Goal: Task Accomplishment & Management: Use online tool/utility

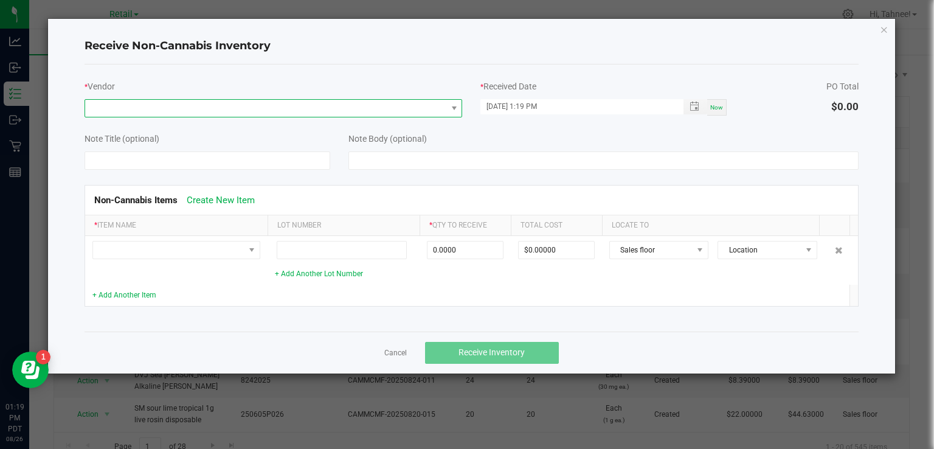
click at [258, 102] on span at bounding box center [266, 108] width 362 height 17
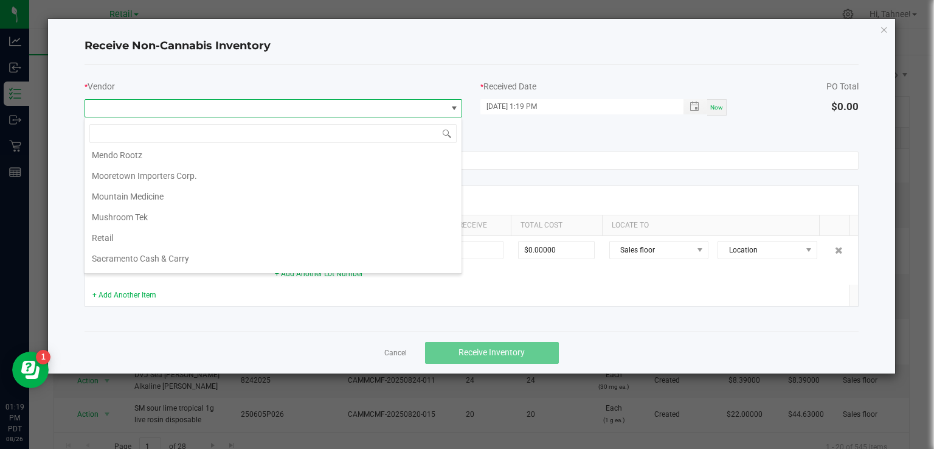
scroll to position [246, 0]
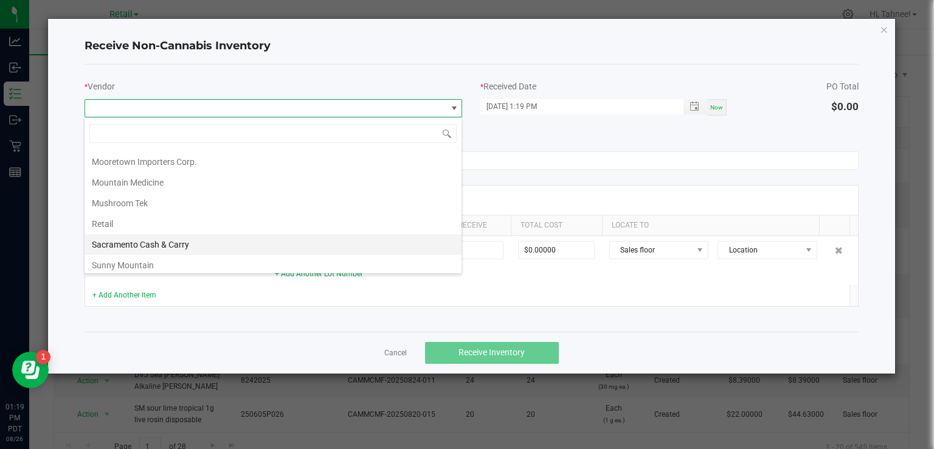
click at [193, 236] on li "Sacramento Cash & Carry" at bounding box center [273, 244] width 377 height 21
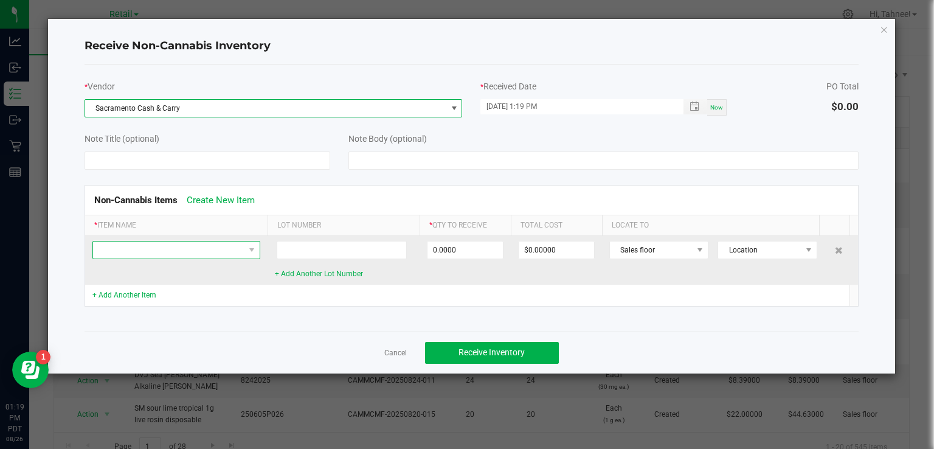
click at [209, 243] on span at bounding box center [168, 249] width 151 height 17
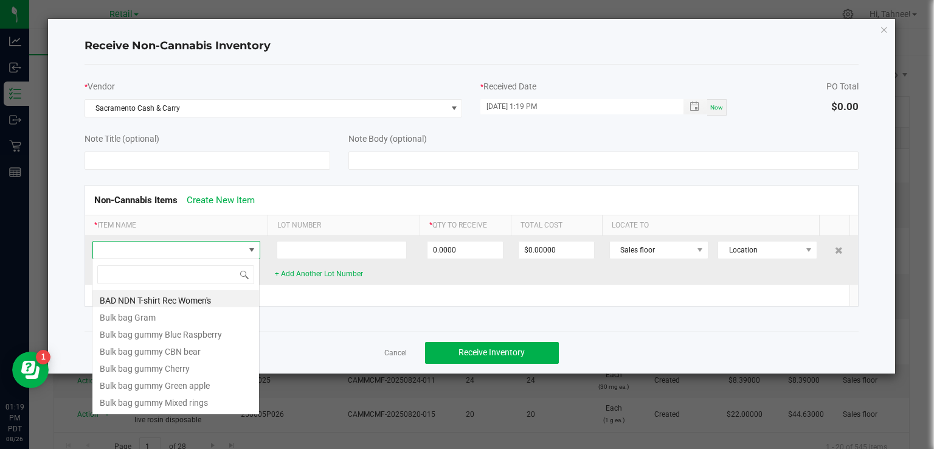
scroll to position [18, 168]
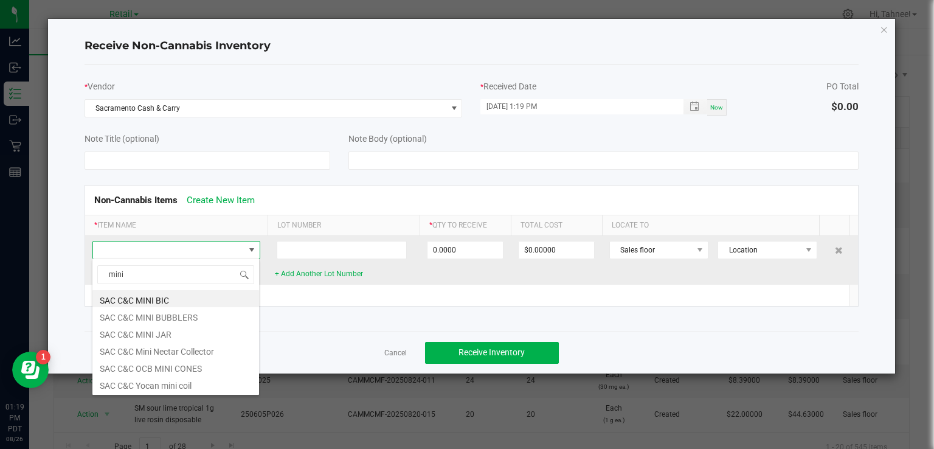
type input "mini"
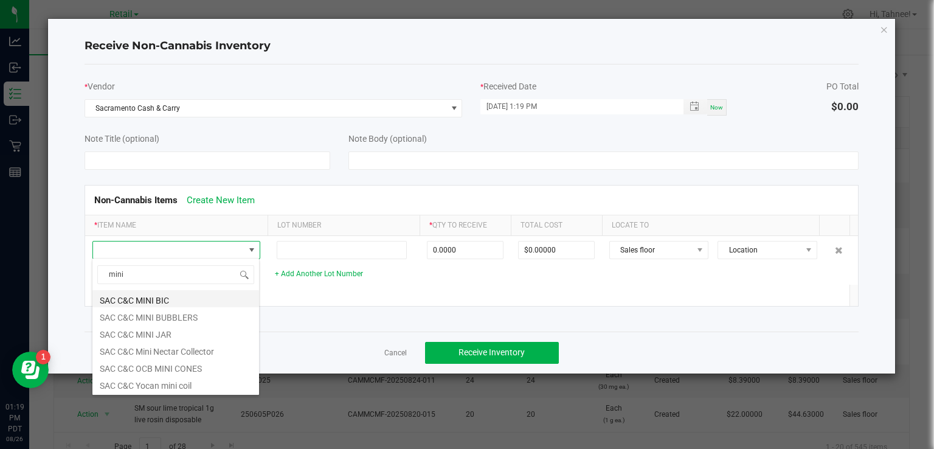
click at [162, 294] on li "SAC C&C MINI BIC" at bounding box center [175, 298] width 167 height 17
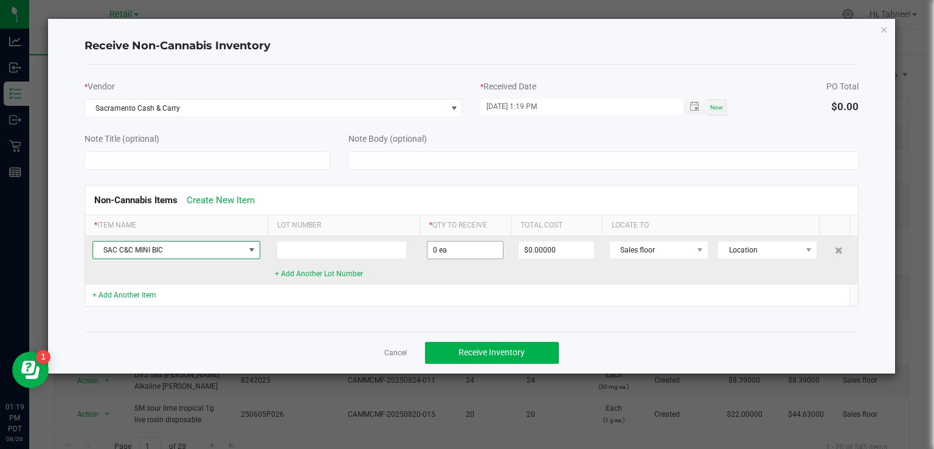
click at [477, 248] on input "0 ea" at bounding box center [464, 249] width 75 height 17
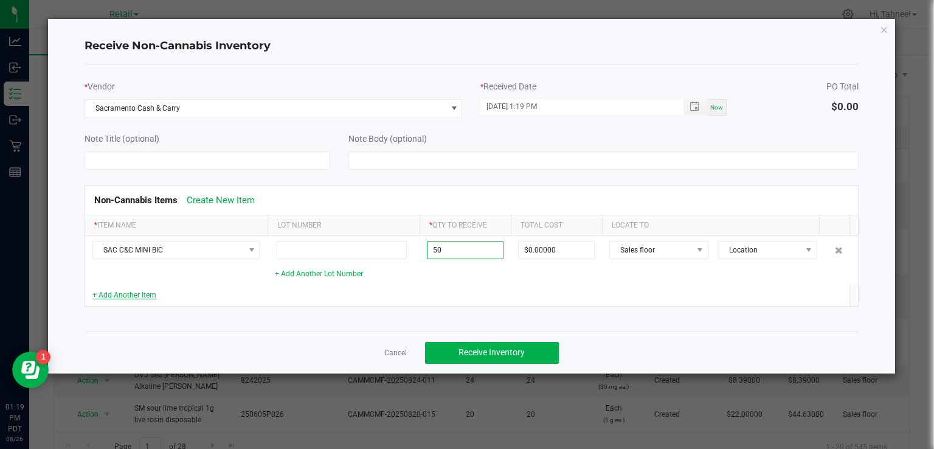
click at [149, 294] on link "+ Add Another Item" at bounding box center [124, 295] width 64 height 9
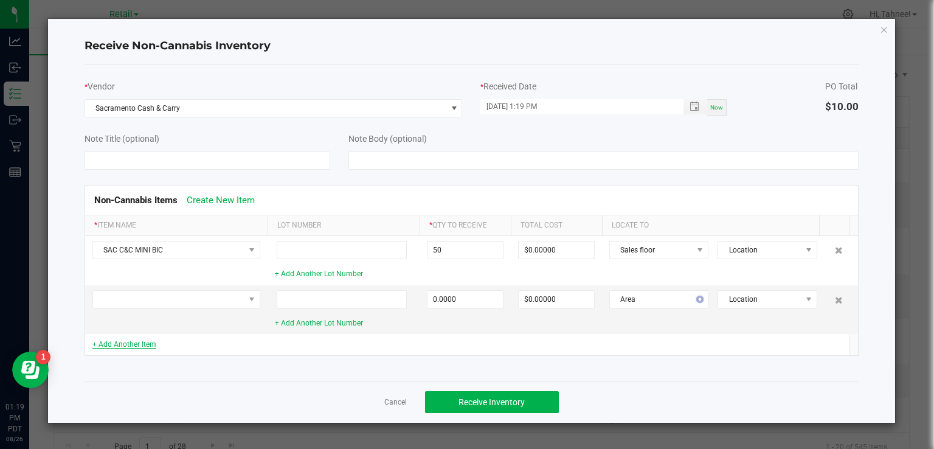
type input "50 ea"
type input "$10.00000"
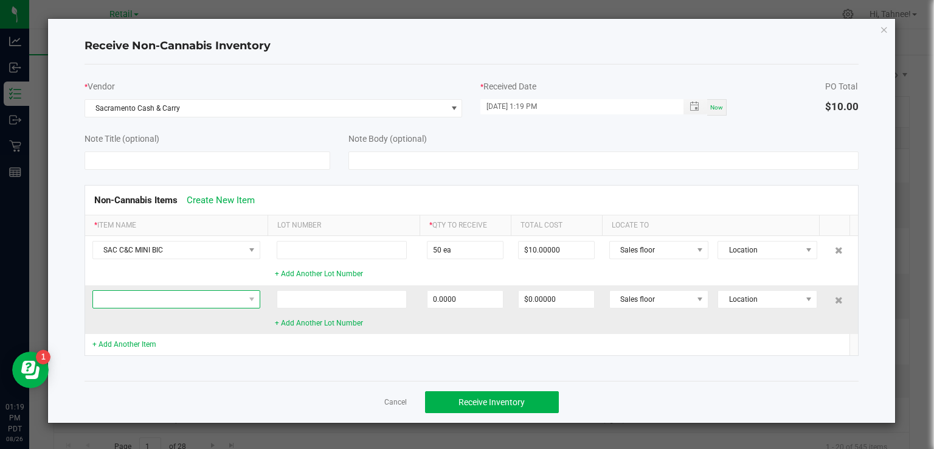
click at [204, 297] on span at bounding box center [168, 299] width 151 height 17
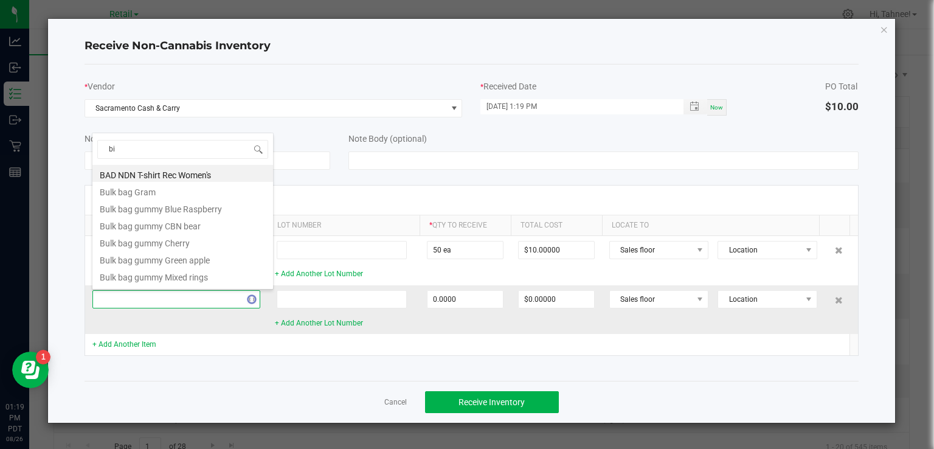
type input "bic"
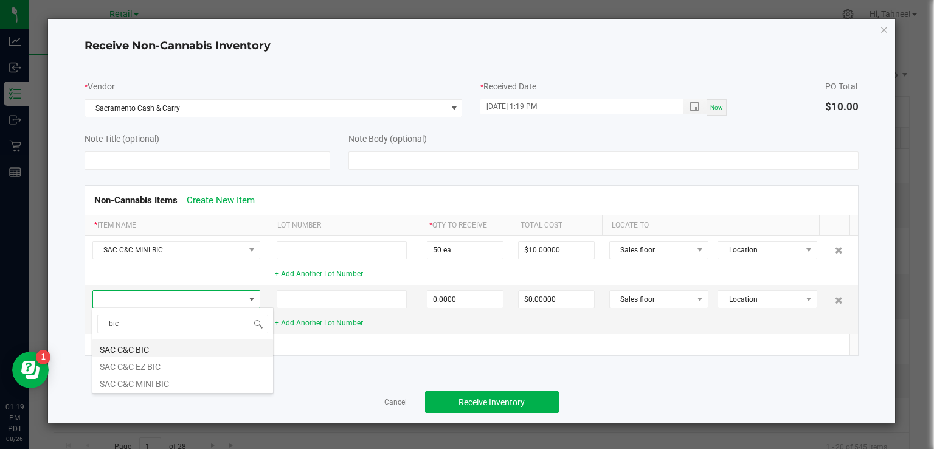
click at [151, 348] on li "SAC C&C BIC" at bounding box center [182, 347] width 181 height 17
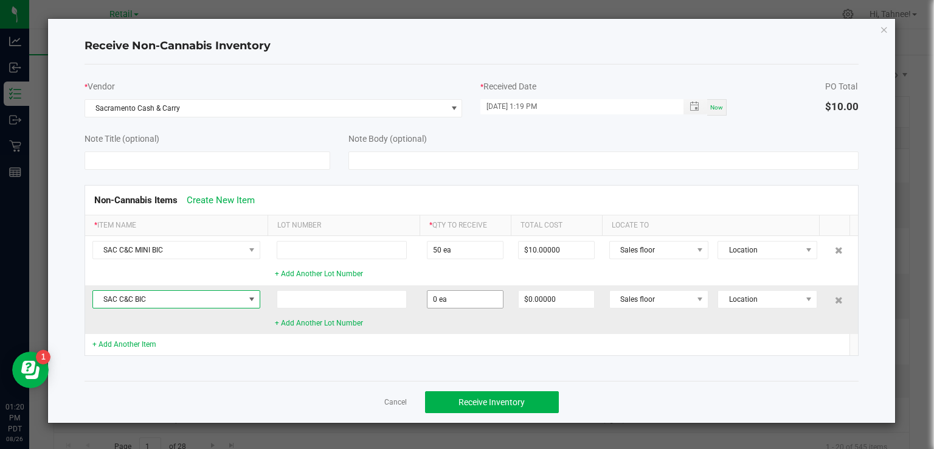
click at [459, 297] on input "0 ea" at bounding box center [464, 299] width 75 height 17
click at [131, 342] on link "+ Add Another Item" at bounding box center [124, 344] width 64 height 9
type input "53 ea"
type input "$15.90000"
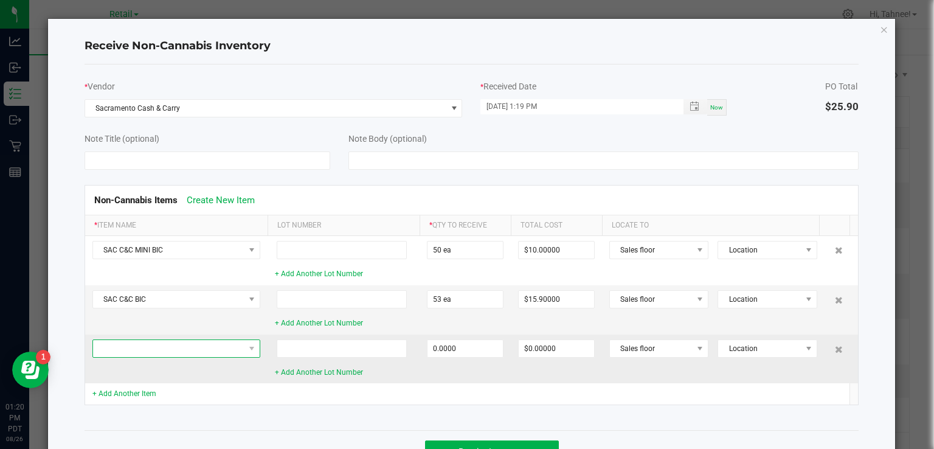
click at [192, 342] on span at bounding box center [168, 348] width 151 height 17
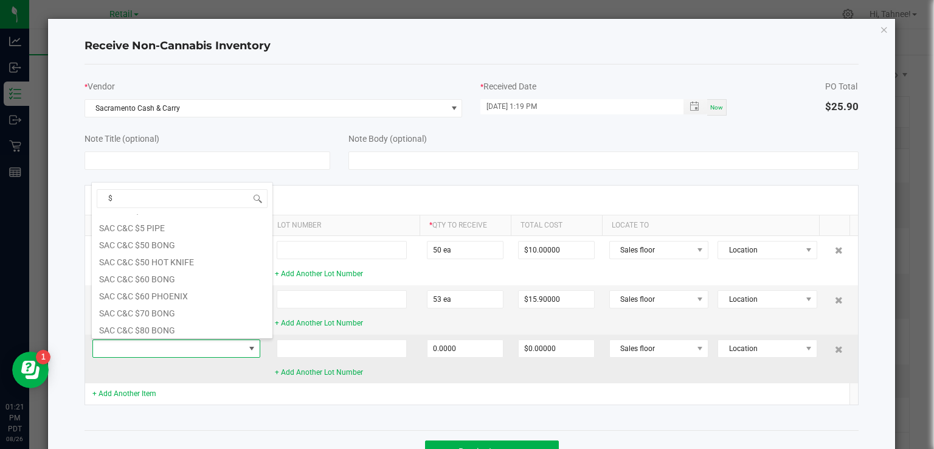
scroll to position [593, 0]
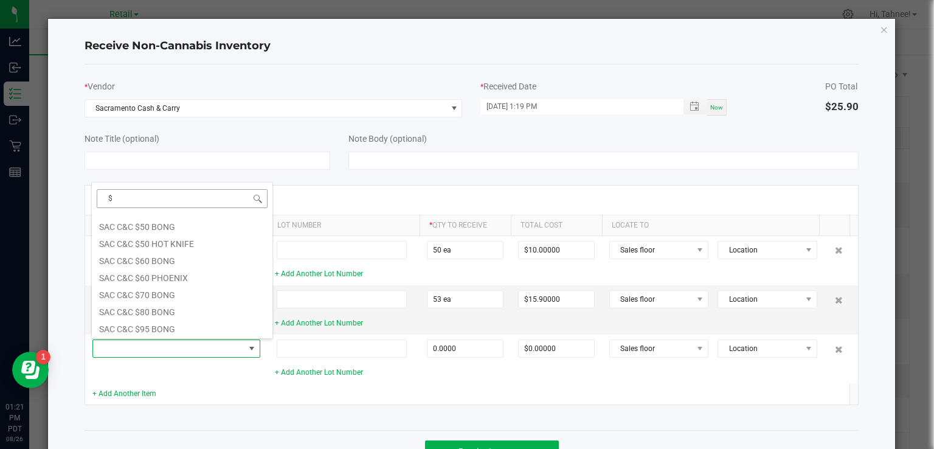
click at [161, 192] on input "$" at bounding box center [182, 198] width 171 height 19
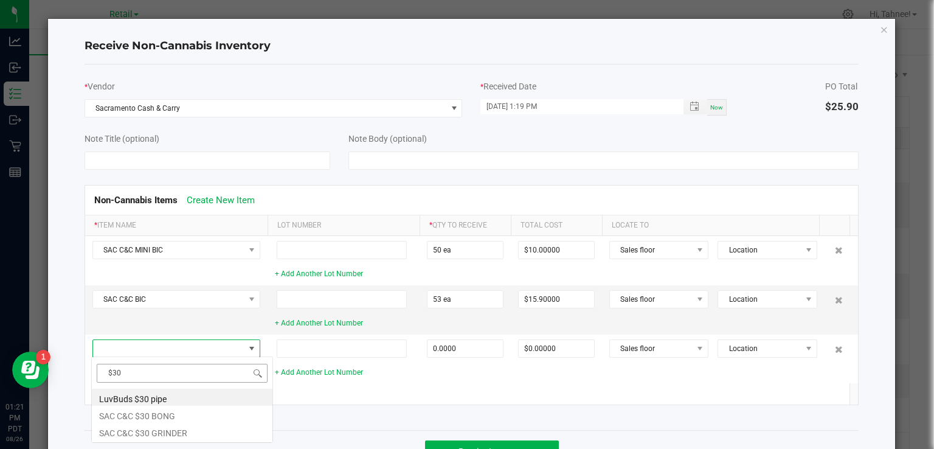
scroll to position [0, 0]
type input "$"
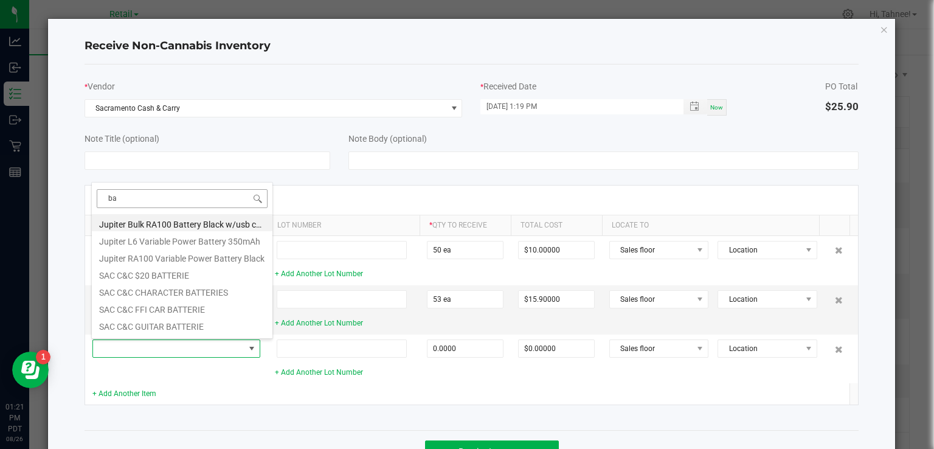
type input "b"
click at [231, 394] on div "+ Add Another Item" at bounding box center [176, 394] width 168 height 12
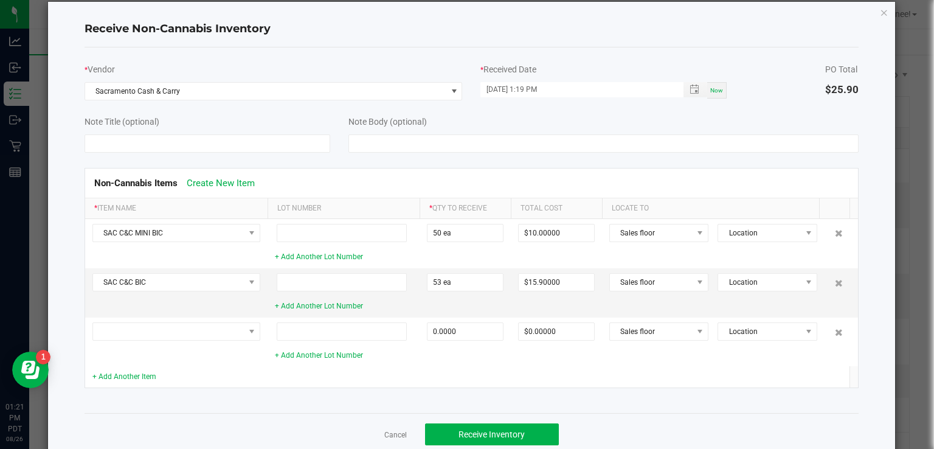
scroll to position [32, 0]
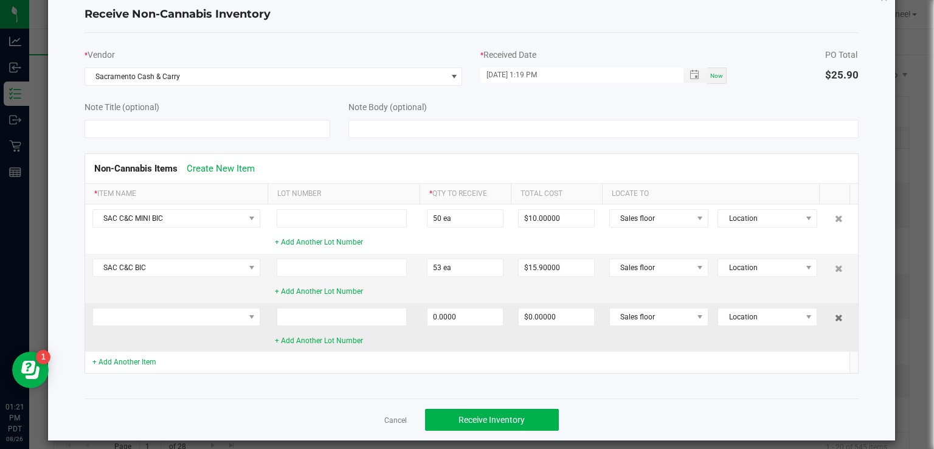
click at [835, 320] on icon at bounding box center [839, 317] width 8 height 7
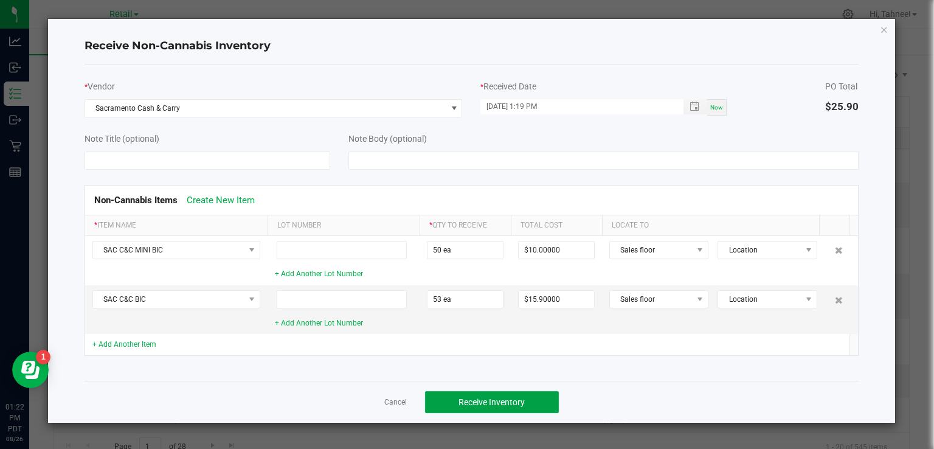
click at [520, 401] on span "Receive Inventory" at bounding box center [491, 402] width 66 height 10
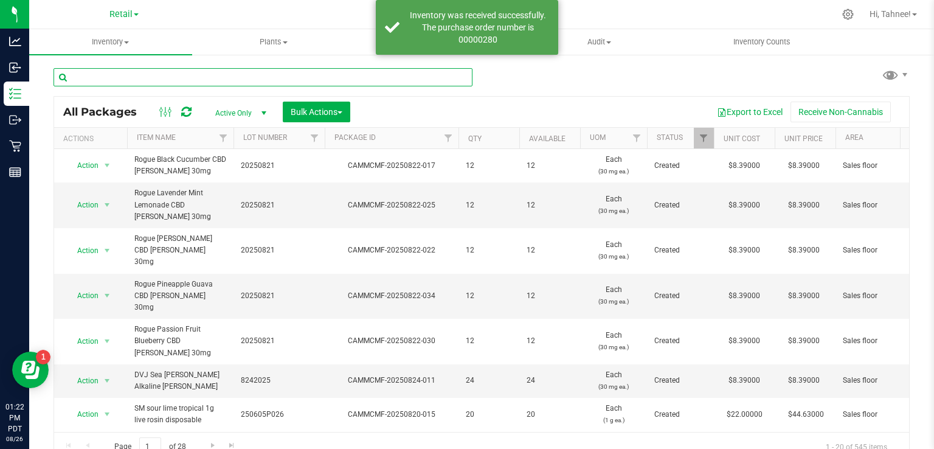
click at [170, 74] on input "text" at bounding box center [263, 77] width 419 height 18
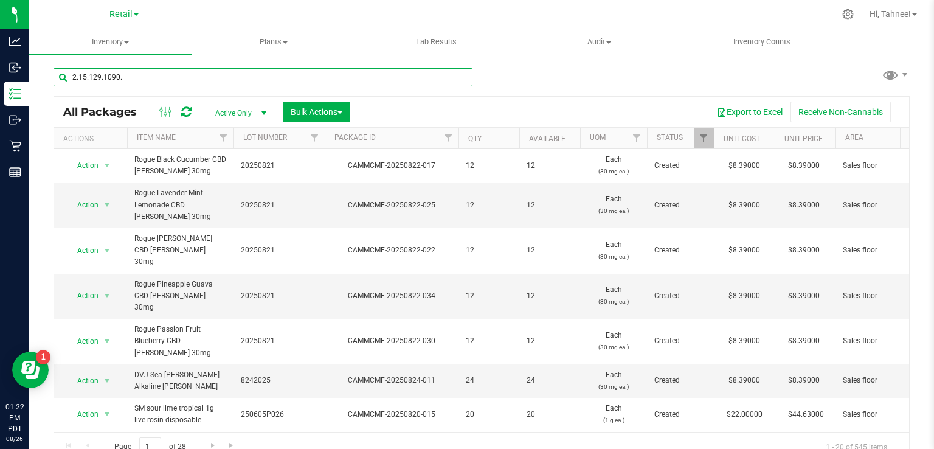
type input "2.15.129.1090.0"
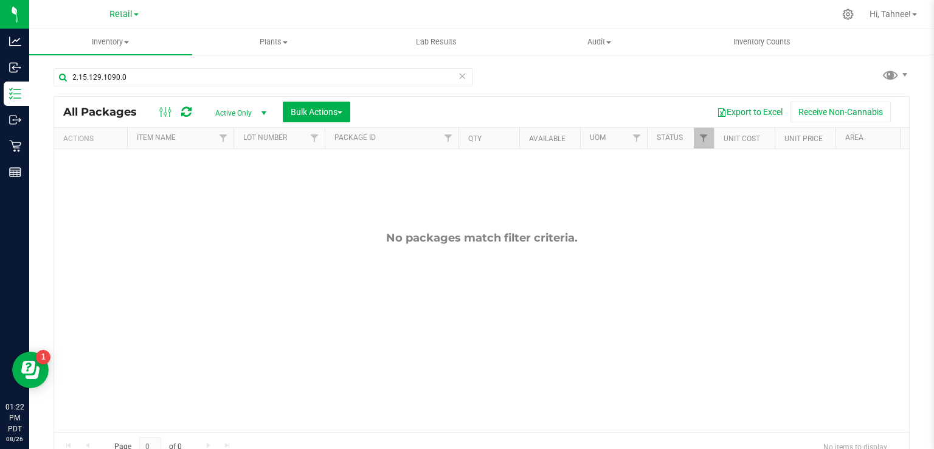
click at [458, 78] on icon at bounding box center [462, 75] width 9 height 15
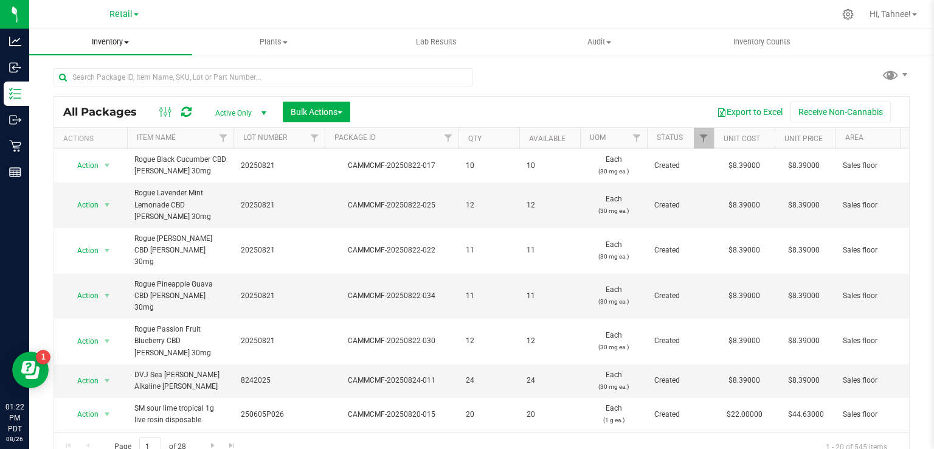
click at [117, 43] on span "Inventory" at bounding box center [110, 41] width 163 height 11
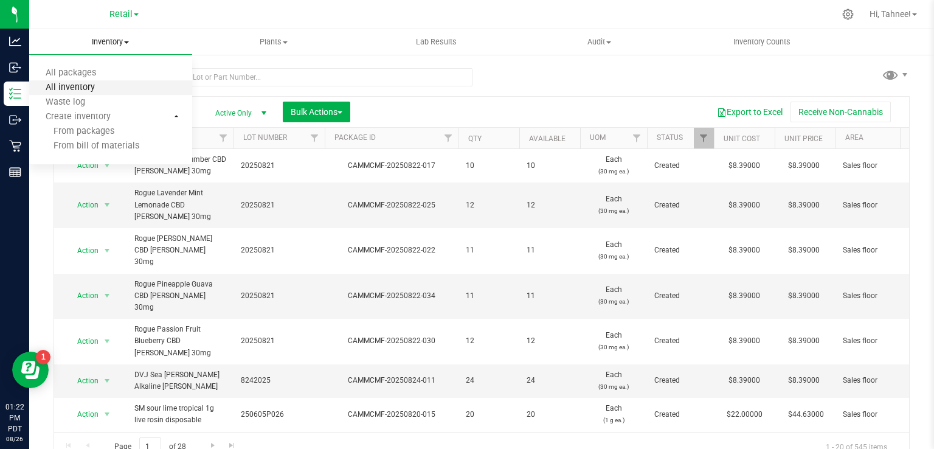
click at [82, 91] on span "All inventory" at bounding box center [70, 88] width 82 height 10
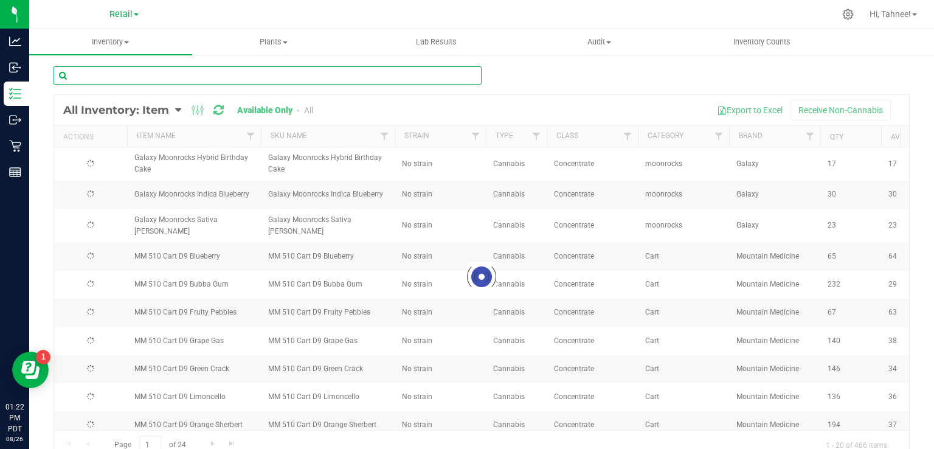
click at [216, 74] on input "text" at bounding box center [268, 75] width 428 height 18
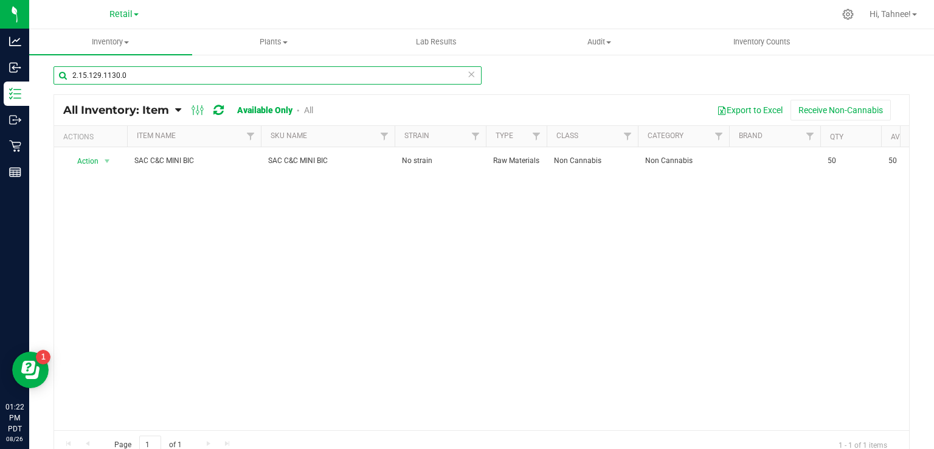
type input "2.15.129.1130.0"
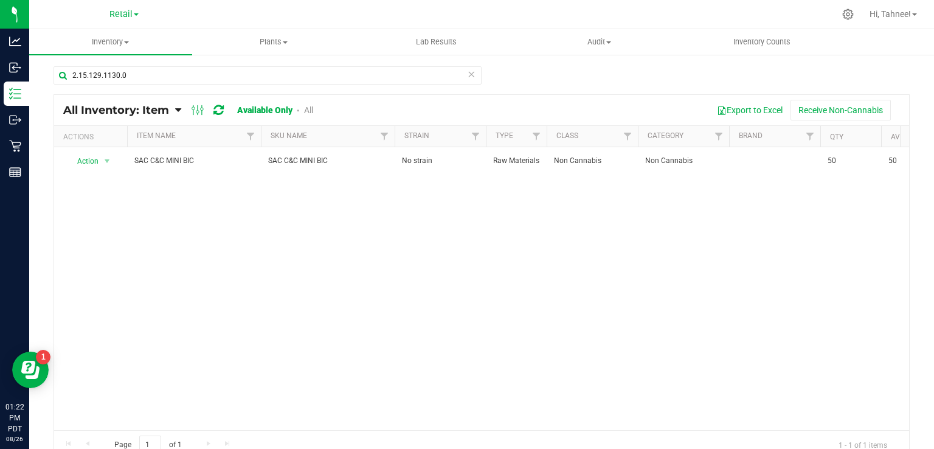
click at [468, 71] on icon at bounding box center [471, 73] width 9 height 15
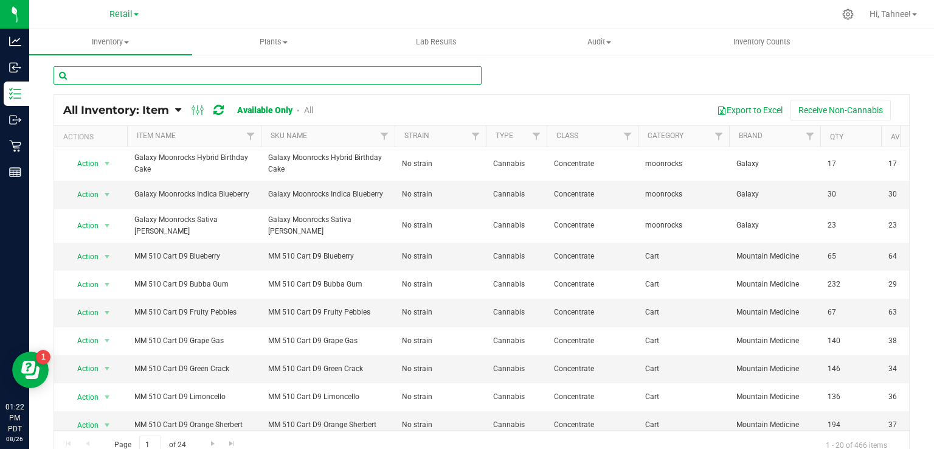
click at [342, 78] on input "text" at bounding box center [268, 75] width 428 height 18
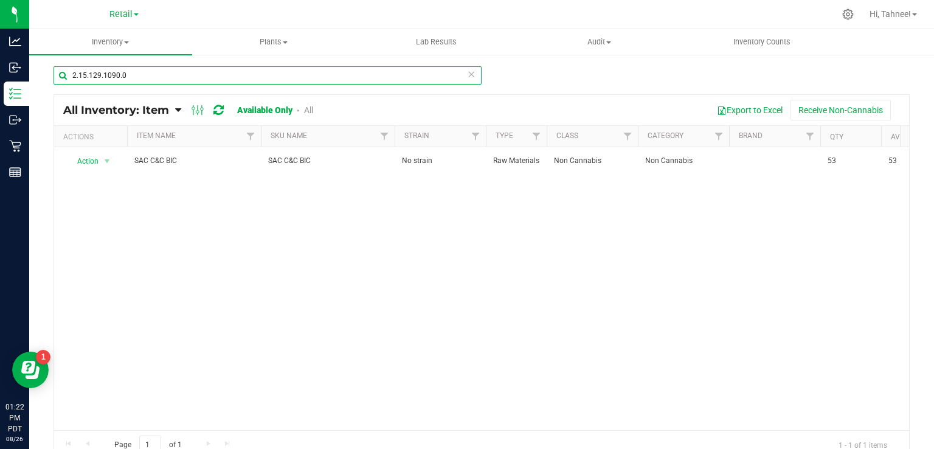
click at [461, 79] on input "2.15.129.1090.0" at bounding box center [268, 75] width 428 height 18
type input "2.15.129.1090.0"
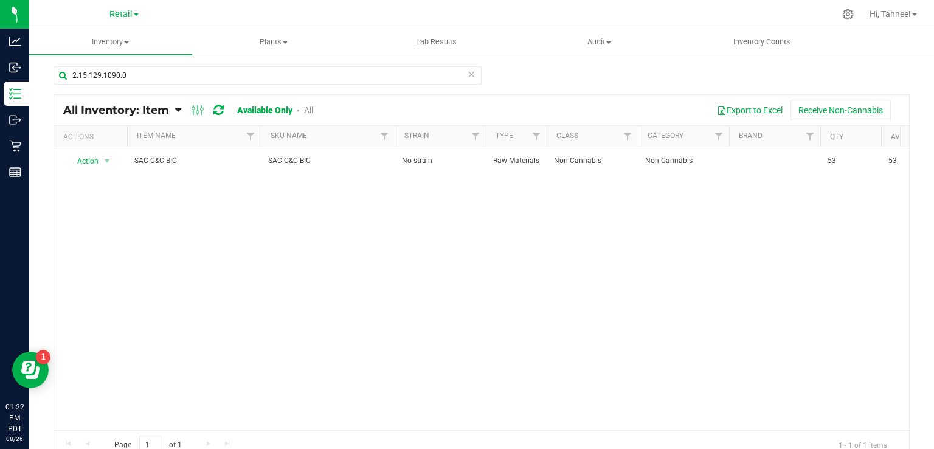
click at [467, 73] on icon at bounding box center [471, 73] width 9 height 15
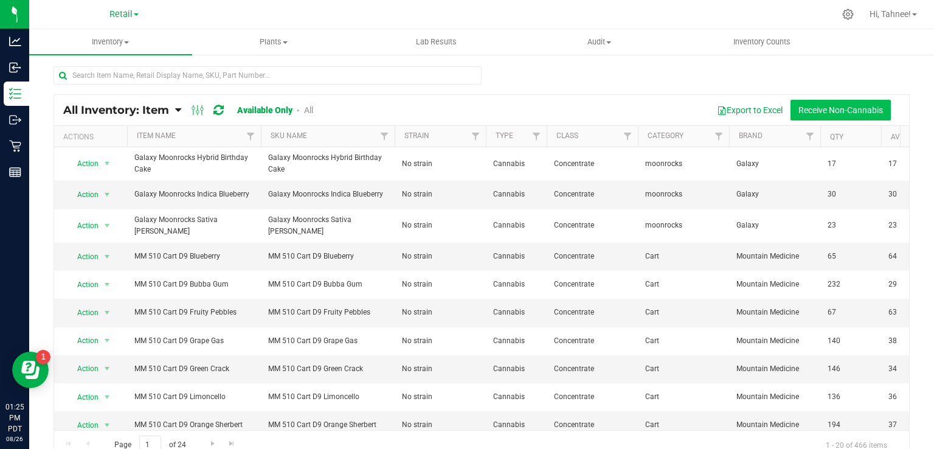
click at [838, 109] on button "Receive Non-Cannabis" at bounding box center [840, 110] width 100 height 21
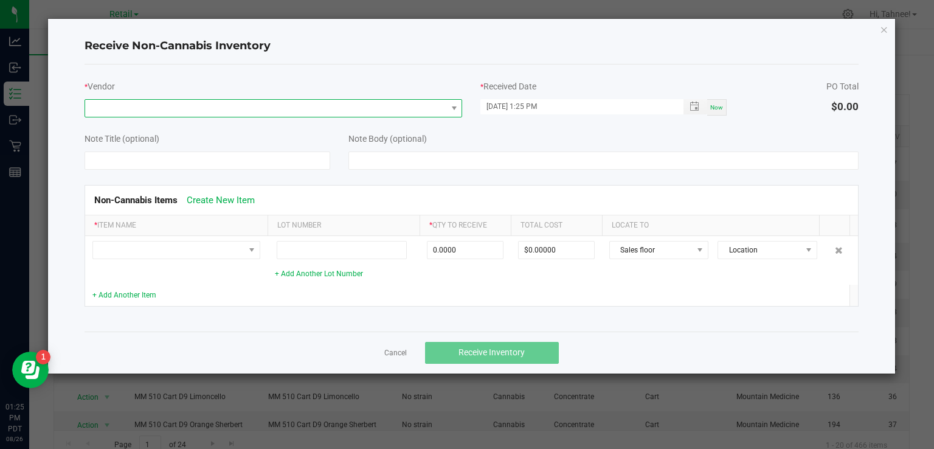
click at [241, 100] on span at bounding box center [266, 108] width 362 height 17
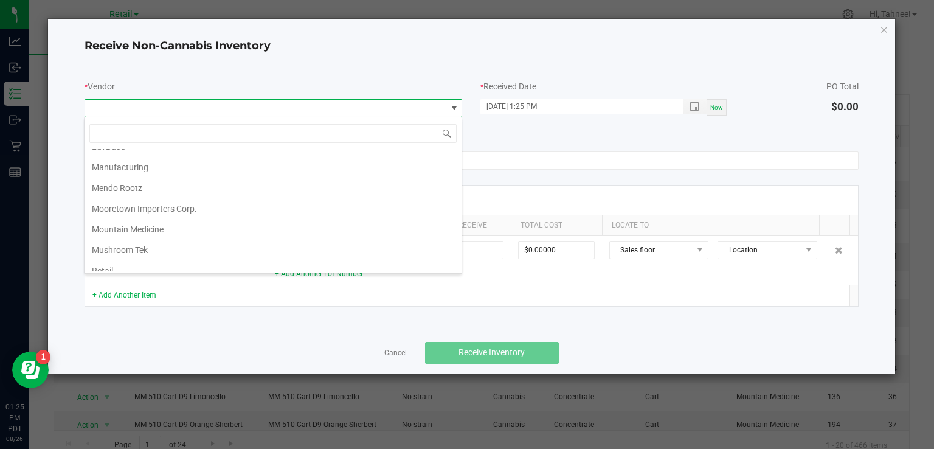
scroll to position [246, 0]
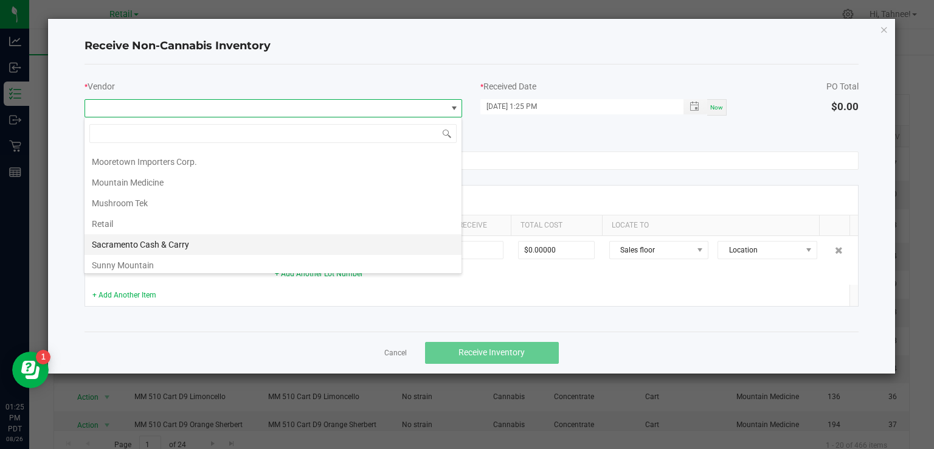
click at [192, 247] on li "Sacramento Cash & Carry" at bounding box center [273, 244] width 377 height 21
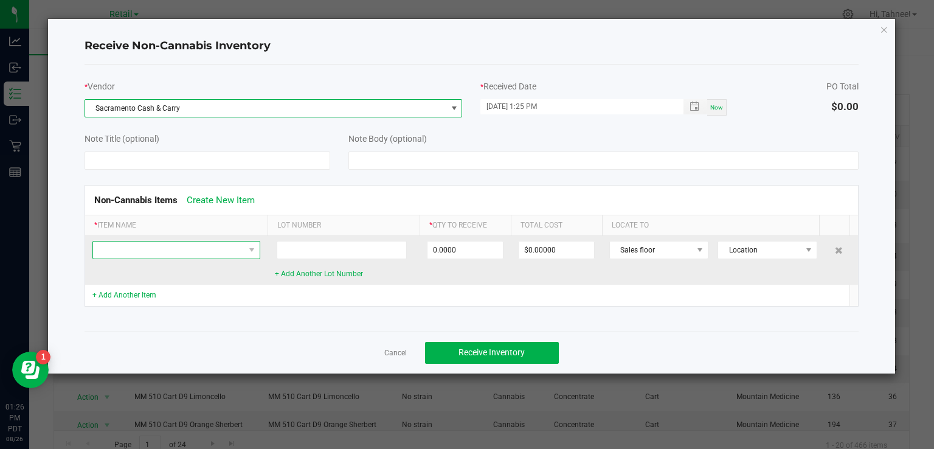
click at [202, 252] on span at bounding box center [168, 249] width 151 height 17
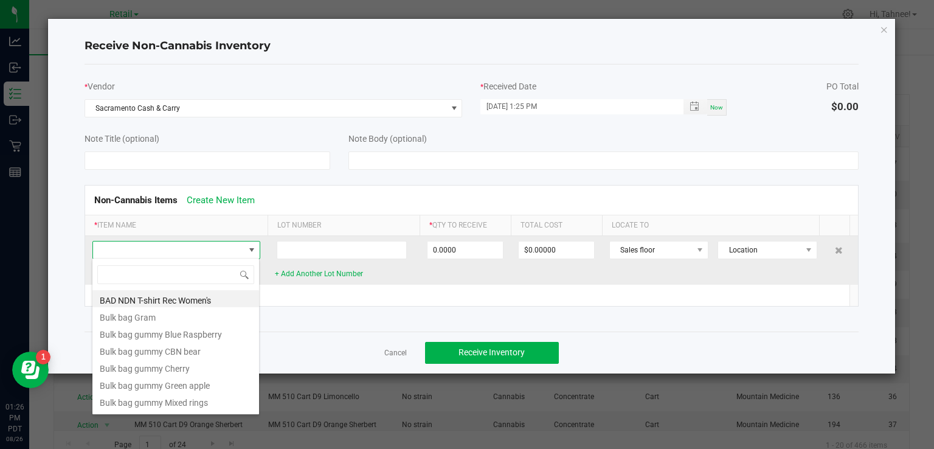
scroll to position [18, 168]
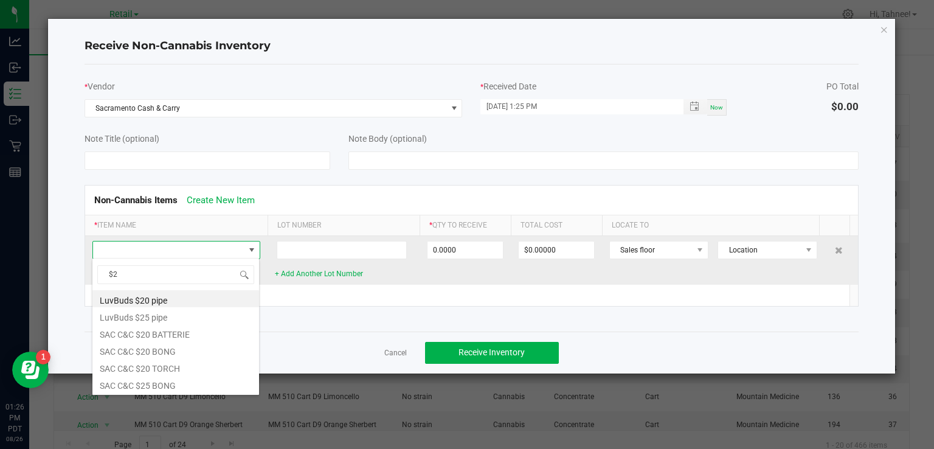
type input "$25"
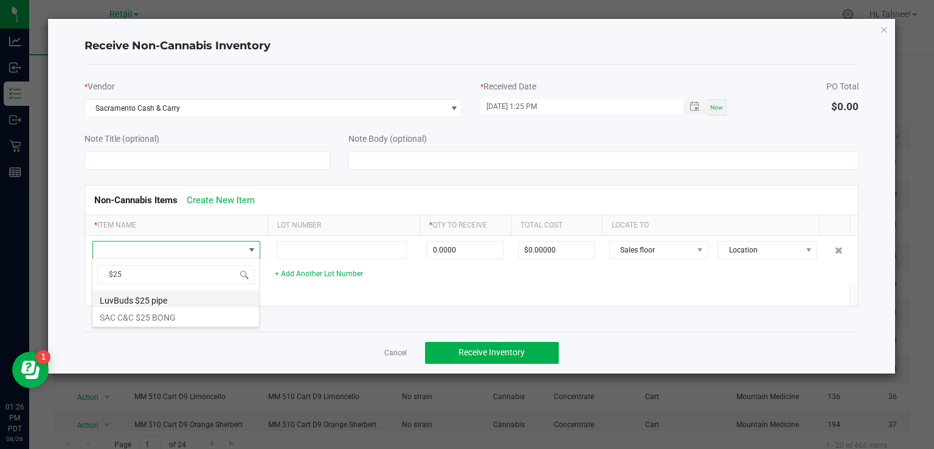
click at [161, 297] on li "LuvBuds $25 pipe" at bounding box center [175, 298] width 167 height 17
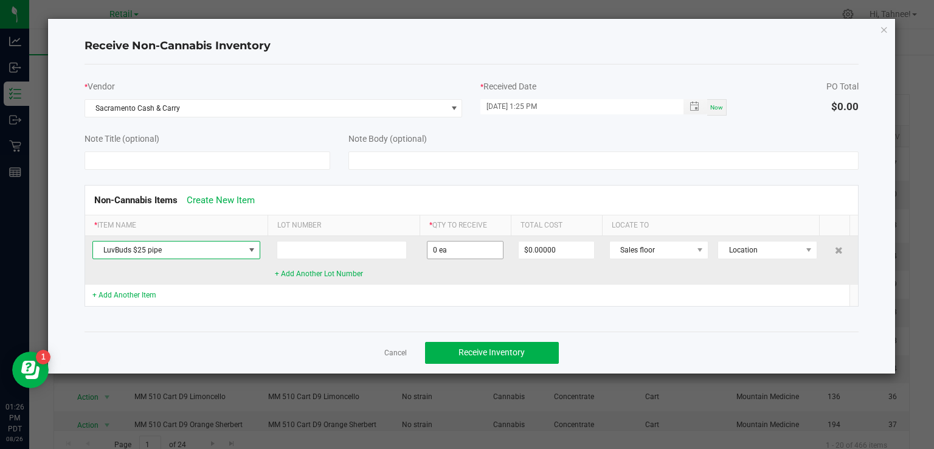
click at [457, 249] on input "0 ea" at bounding box center [464, 249] width 75 height 17
click at [147, 279] on td "LuvBuds $25 pipe" at bounding box center [176, 260] width 182 height 49
type input "12 ea"
type input "$150.00000"
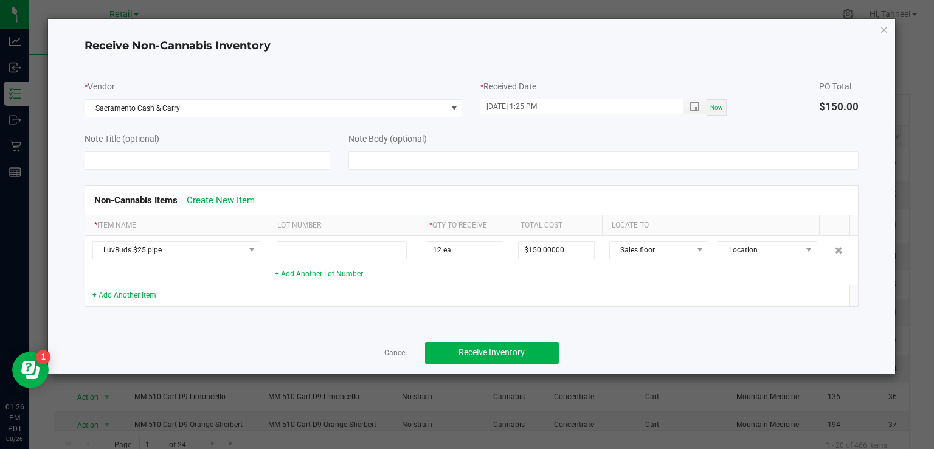
click at [140, 294] on link "+ Add Another Item" at bounding box center [124, 295] width 64 height 9
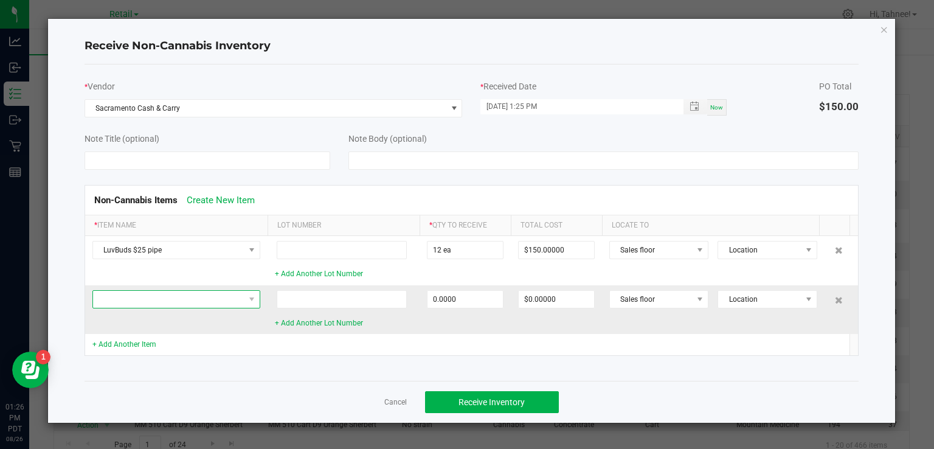
click at [192, 302] on span at bounding box center [168, 299] width 151 height 17
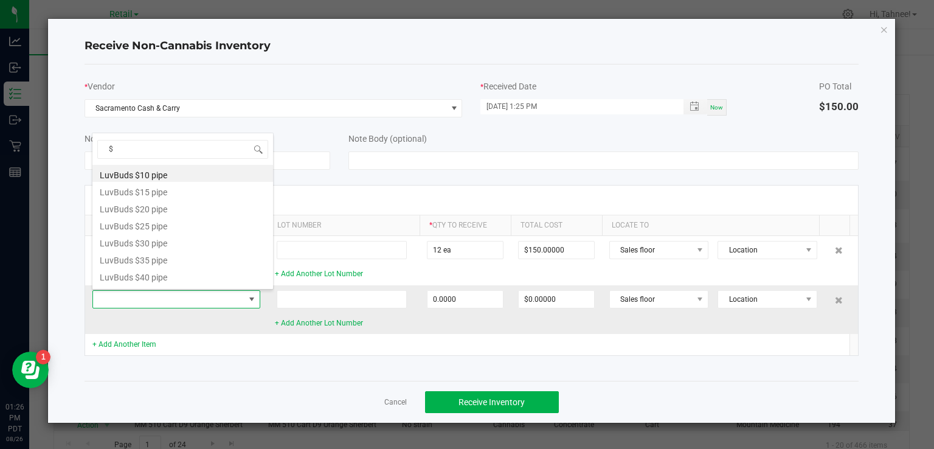
type input "$3"
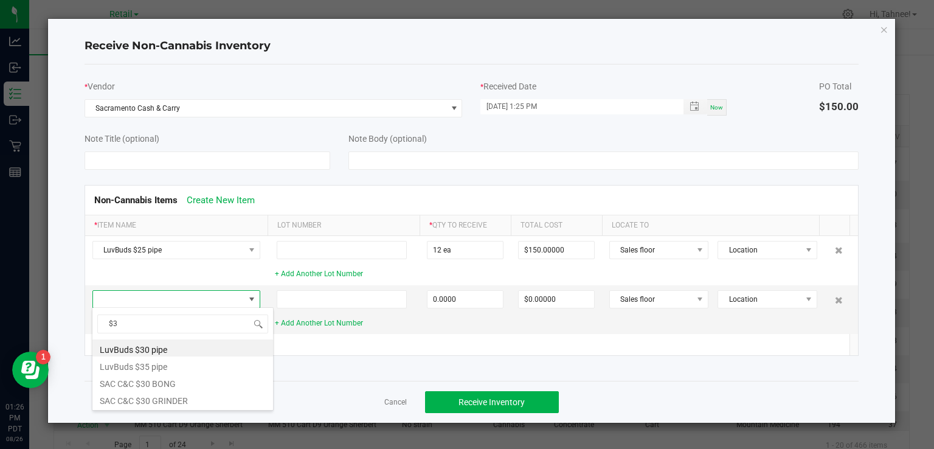
click at [297, 373] on div "* Vendor Sacramento Cash & Carry * Received Date [DATE] 1:25 PM Now PO Total $1…" at bounding box center [472, 222] width 775 height 316
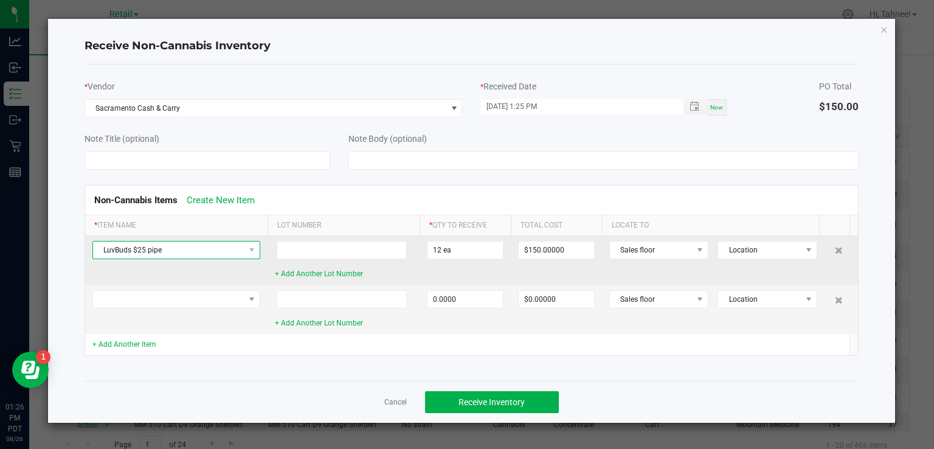
click at [232, 241] on span "LuvBuds $25 pipe" at bounding box center [168, 249] width 151 height 17
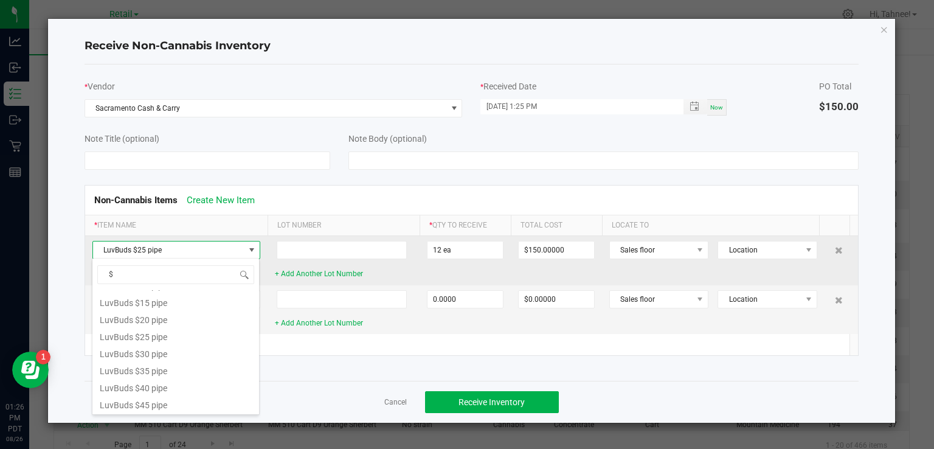
scroll to position [51, 0]
type input "$2"
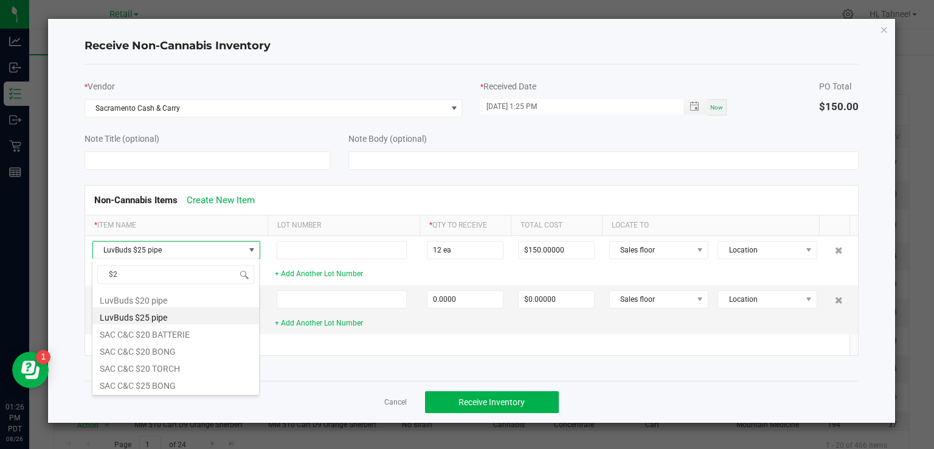
click at [162, 393] on div "$2 LuvBuds $20 pipe LuvBuds $25 pipe SAC C&C $20 BATTERIE SAC C&C $20 BONG SAC …" at bounding box center [176, 326] width 168 height 137
click at [160, 385] on li "SAC C&C $25 BONG" at bounding box center [175, 383] width 167 height 17
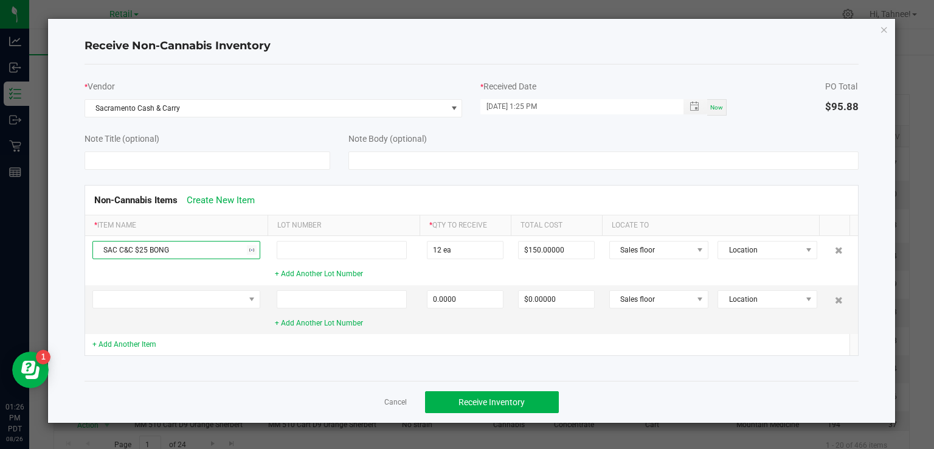
type input "$95.88000"
click at [178, 291] on span at bounding box center [168, 299] width 151 height 17
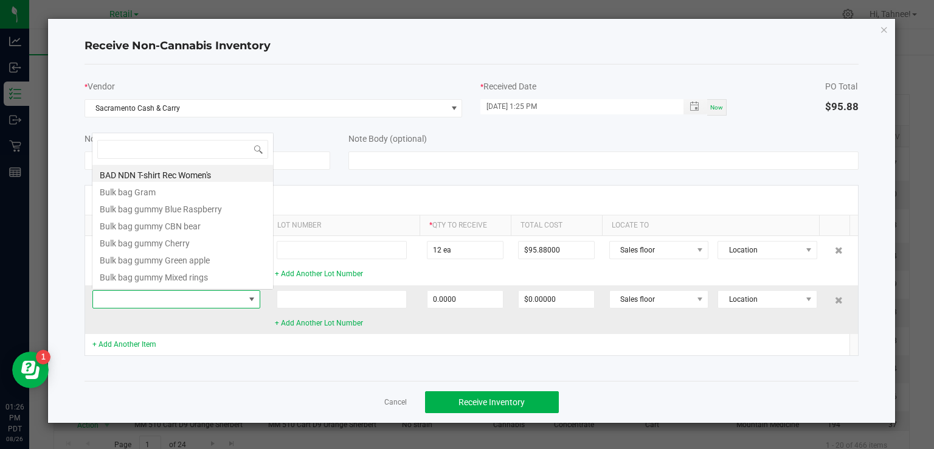
scroll to position [18, 168]
type input "$3"
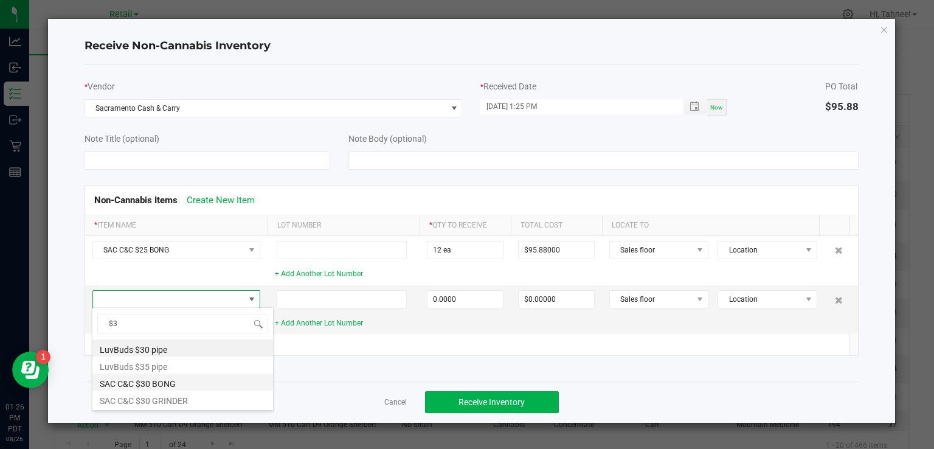
click at [167, 384] on li "SAC C&C $30 BONG" at bounding box center [182, 381] width 181 height 17
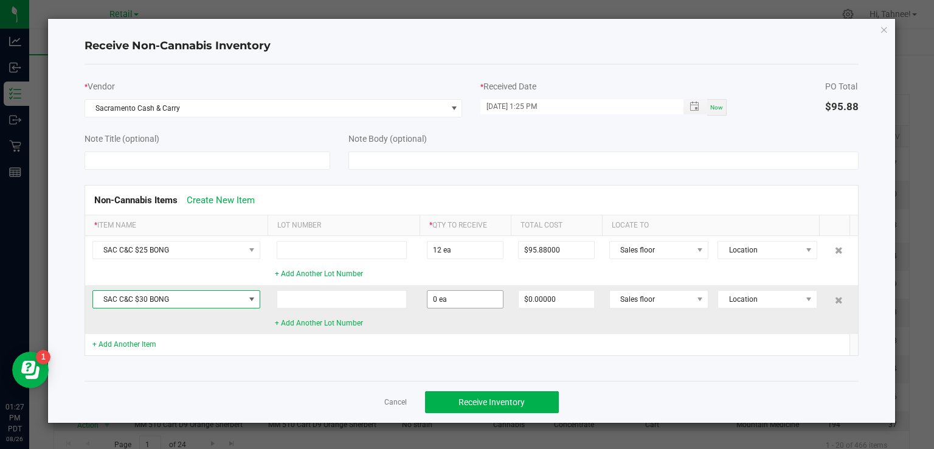
click at [465, 298] on input "0 ea" at bounding box center [464, 299] width 75 height 17
click at [216, 353] on td "+ Add Another Item" at bounding box center [176, 344] width 182 height 21
type input "6 ea"
type input "$84.00000"
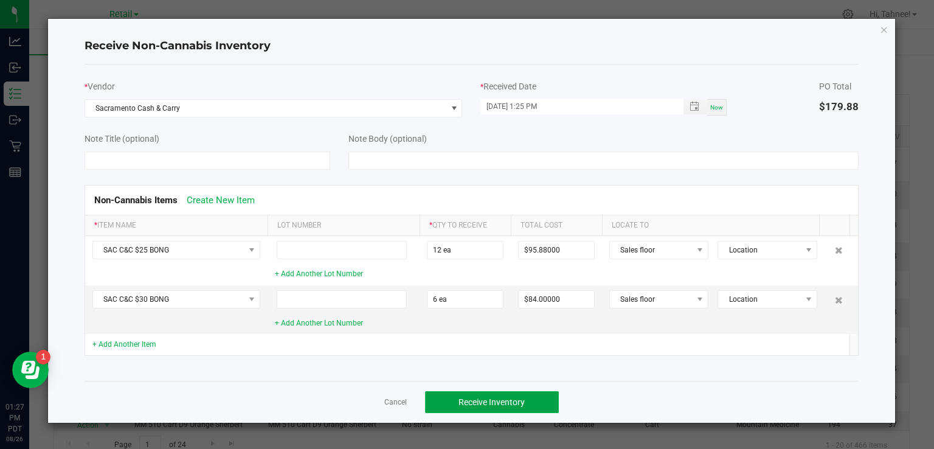
click at [485, 402] on span "Receive Inventory" at bounding box center [491, 402] width 66 height 10
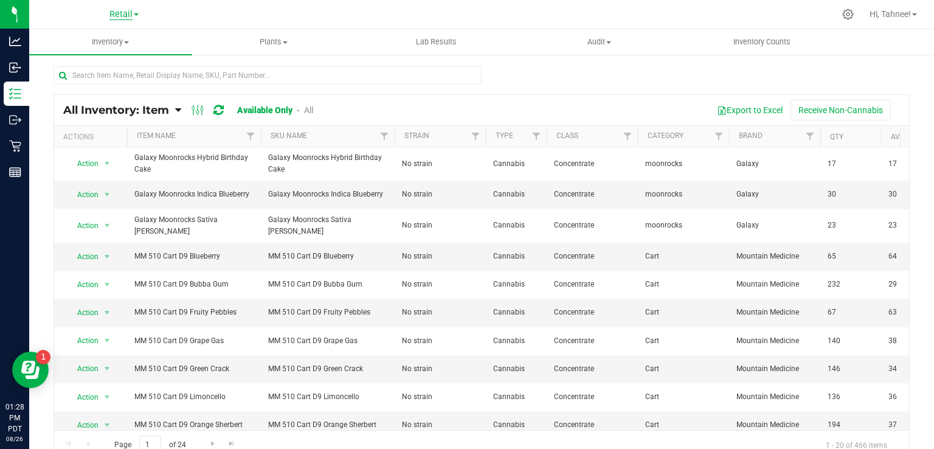
click at [125, 15] on span "Retail" at bounding box center [120, 14] width 23 height 11
click at [98, 46] on link "Manufacturing" at bounding box center [124, 43] width 178 height 16
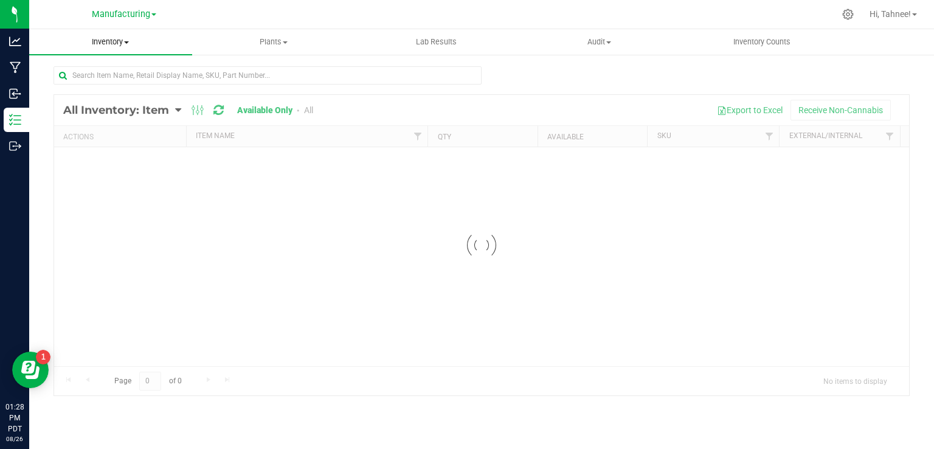
click at [127, 41] on span at bounding box center [126, 42] width 5 height 2
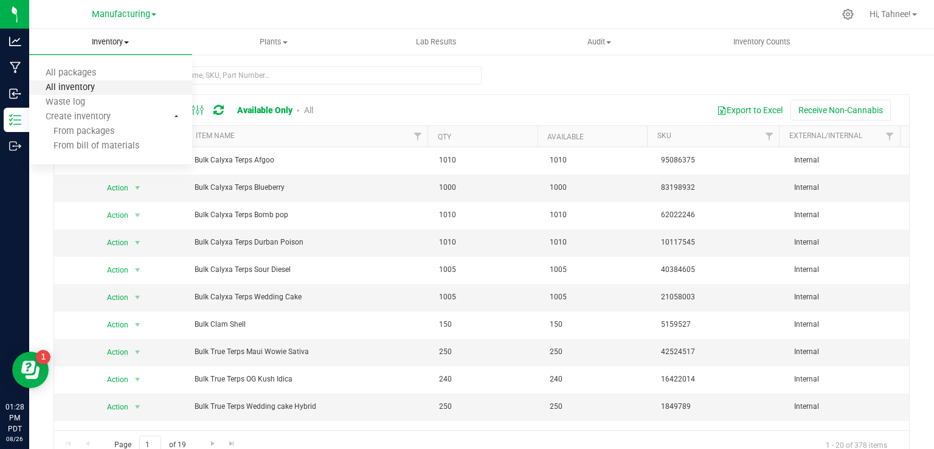
click at [95, 92] on span "All inventory" at bounding box center [70, 88] width 82 height 10
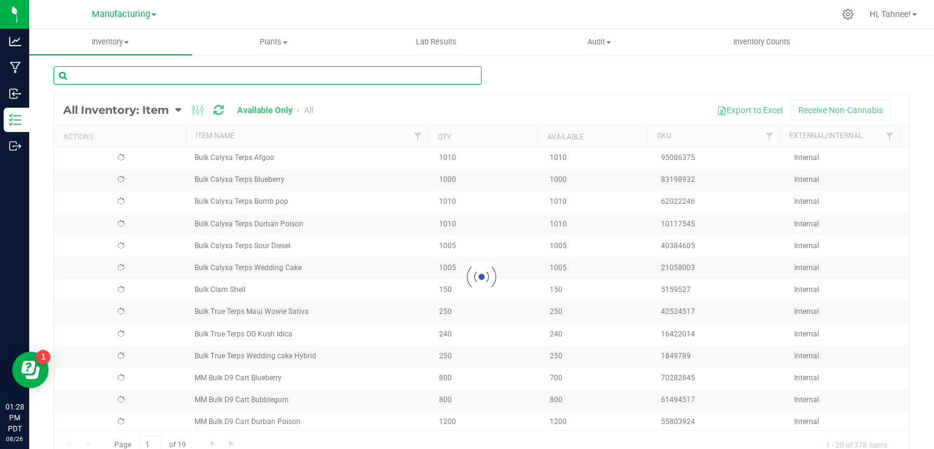
click at [184, 75] on input "text" at bounding box center [268, 75] width 428 height 18
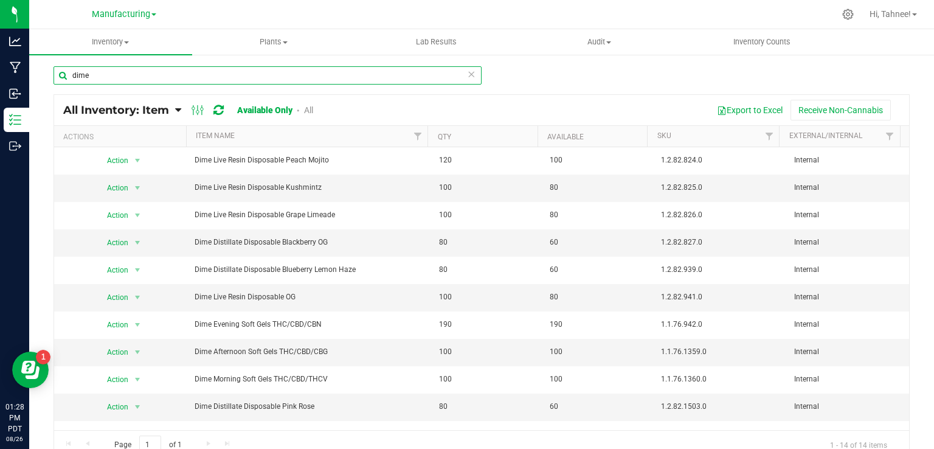
type input "dime"
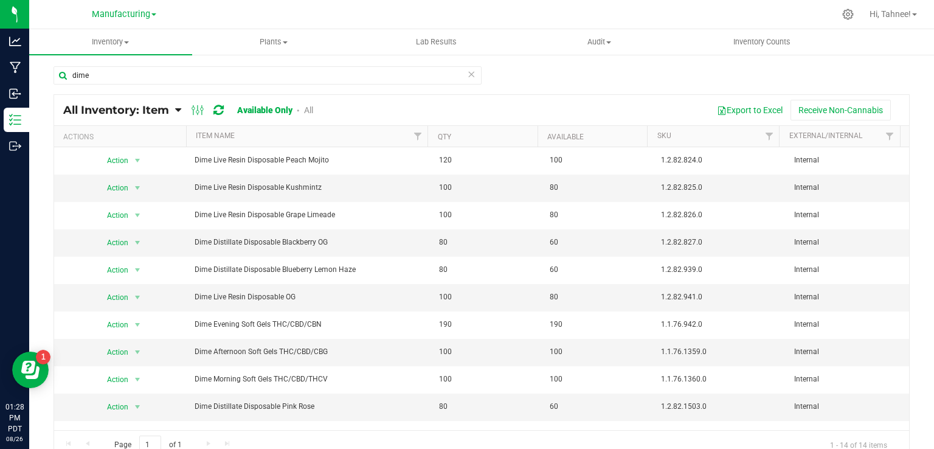
click at [467, 77] on icon at bounding box center [471, 73] width 9 height 15
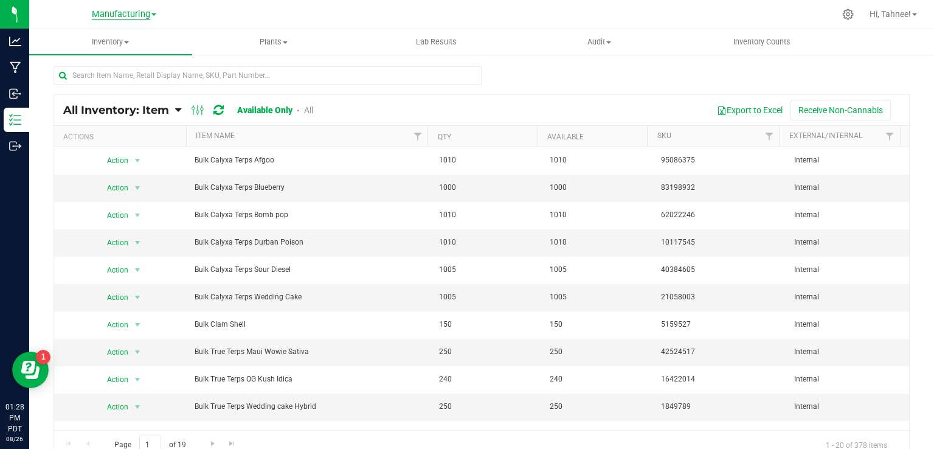
click at [137, 15] on span "Manufacturing" at bounding box center [121, 14] width 58 height 11
click at [77, 75] on ul "Manufacturing Retail" at bounding box center [124, 51] width 178 height 54
click at [139, 15] on span "Manufacturing" at bounding box center [121, 14] width 58 height 11
click at [69, 61] on link "Retail" at bounding box center [124, 59] width 178 height 16
